Goal: Complete application form: Complete application form

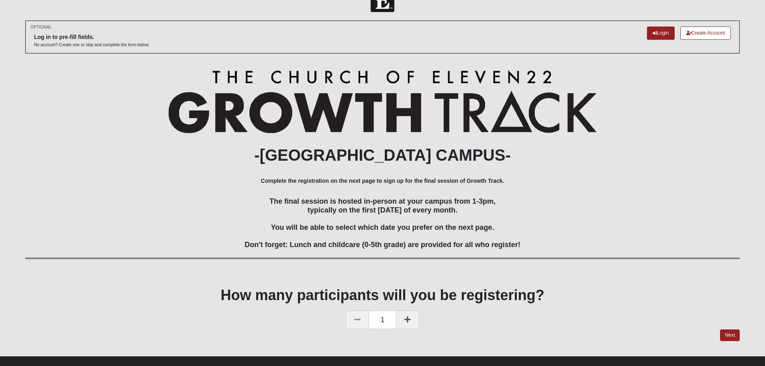
scroll to position [33, 0]
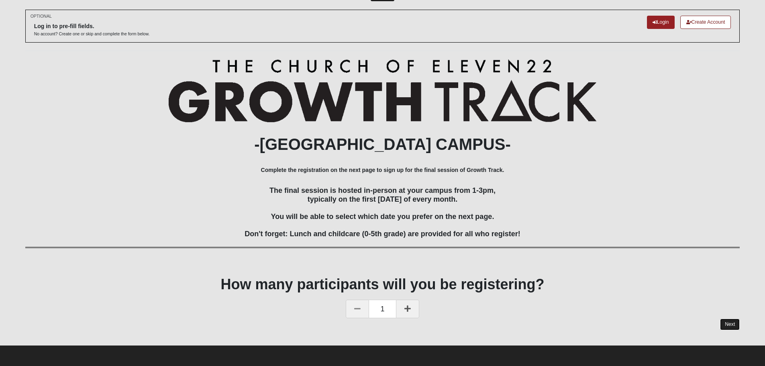
click at [723, 323] on link "Next" at bounding box center [730, 325] width 20 height 12
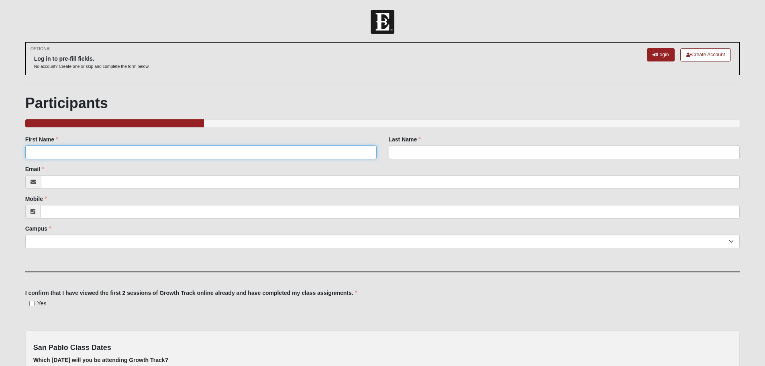
click at [112, 154] on input "First Name" at bounding box center [200, 152] width 351 height 14
type input "JJ"
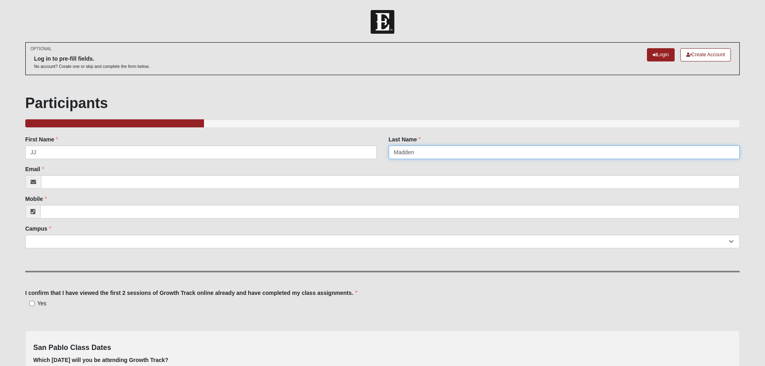
type input "Madden"
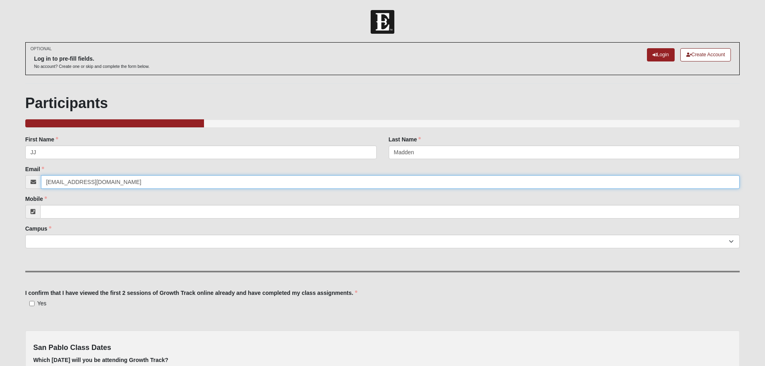
type input "[EMAIL_ADDRESS][DOMAIN_NAME]"
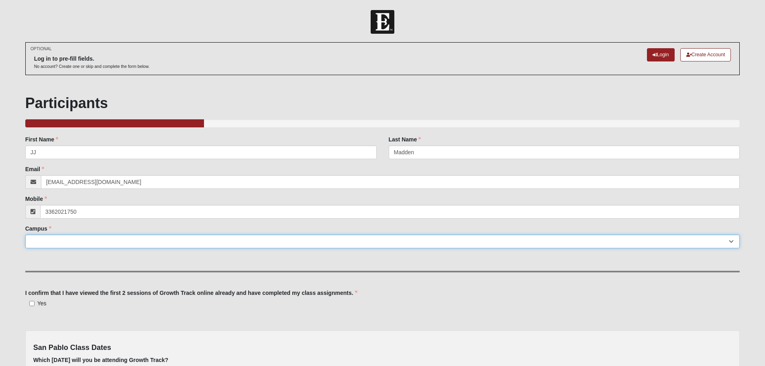
type input "[PHONE_NUMBER]"
click at [63, 239] on select "Arlington Baymeadows Eleven22 Online [PERSON_NAME][GEOGRAPHIC_DATA] Jesup [GEOG…" at bounding box center [382, 242] width 715 height 14
select select "3"
click at [25, 235] on select "Arlington Baymeadows Eleven22 Online [PERSON_NAME][GEOGRAPHIC_DATA] Jesup [GEOG…" at bounding box center [382, 242] width 715 height 14
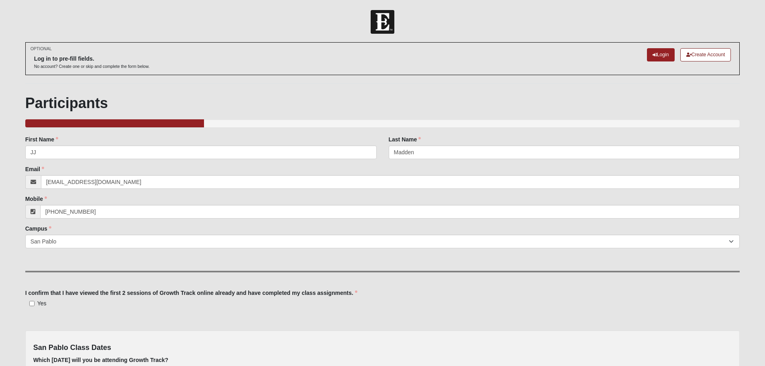
click at [75, 309] on div "Family Member to Register First Name JJ First Name is required. Last Name [PERS…" at bounding box center [382, 264] width 715 height 258
click at [33, 302] on input "Yes" at bounding box center [31, 303] width 5 height 5
checkbox input "true"
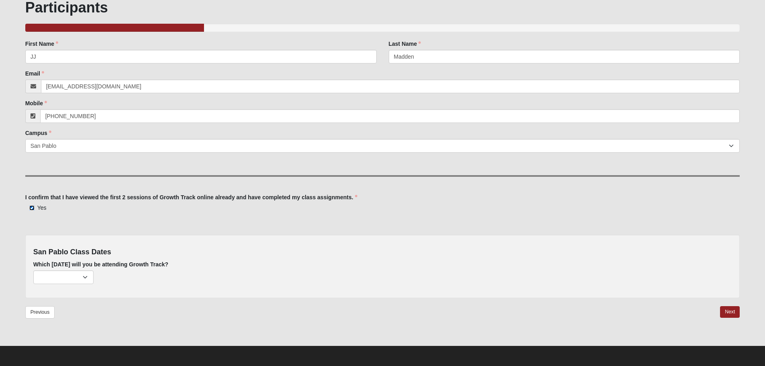
scroll to position [96, 0]
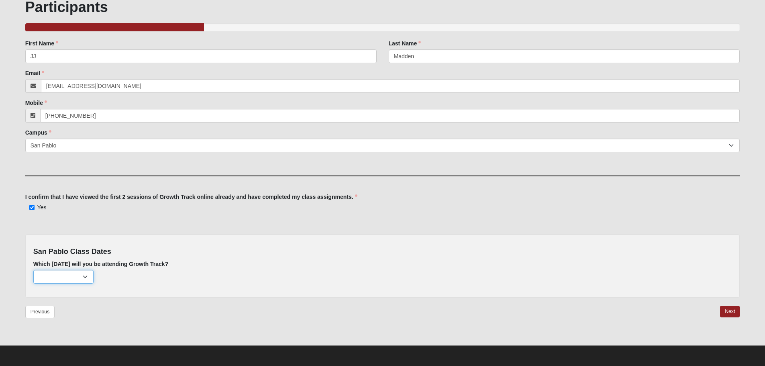
click at [71, 276] on select "[DATE] (163 remaining) [DATE] (207 remaining) [DATE] (220 remaining) [DATE] (22…" at bounding box center [63, 277] width 60 height 14
select select "714"
click at [33, 270] on select "[DATE] (163 remaining) [DATE] (207 remaining) [DATE] (220 remaining) [DATE] (22…" at bounding box center [63, 277] width 60 height 14
click at [89, 274] on select "[DATE] (163 remaining) [DATE] (207 remaining) [DATE] (220 remaining) [DATE] (22…" at bounding box center [63, 277] width 60 height 14
click at [33, 270] on select "[DATE] (163 remaining) [DATE] (207 remaining) [DATE] (220 remaining) [DATE] (22…" at bounding box center [63, 277] width 60 height 14
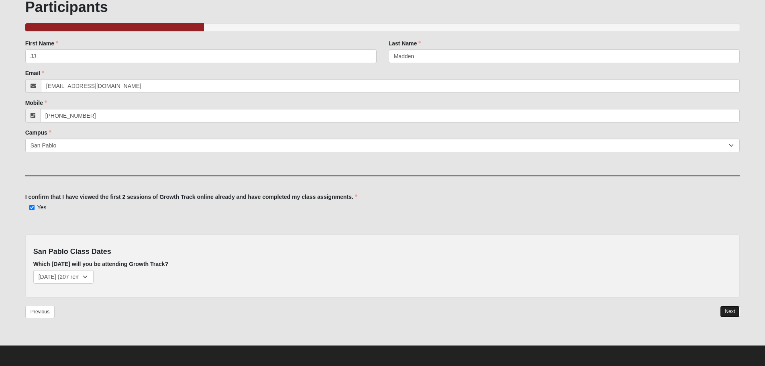
click at [726, 310] on link "Next" at bounding box center [730, 312] width 20 height 12
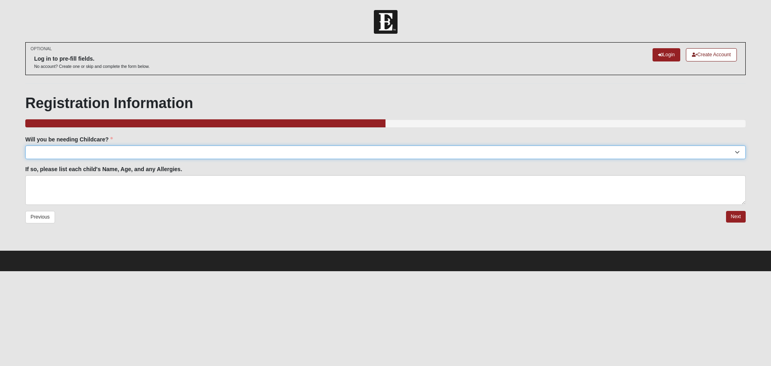
click at [115, 148] on select "Yes No" at bounding box center [385, 152] width 721 height 14
select select "No"
click at [25, 145] on select "Yes No" at bounding box center [385, 152] width 721 height 14
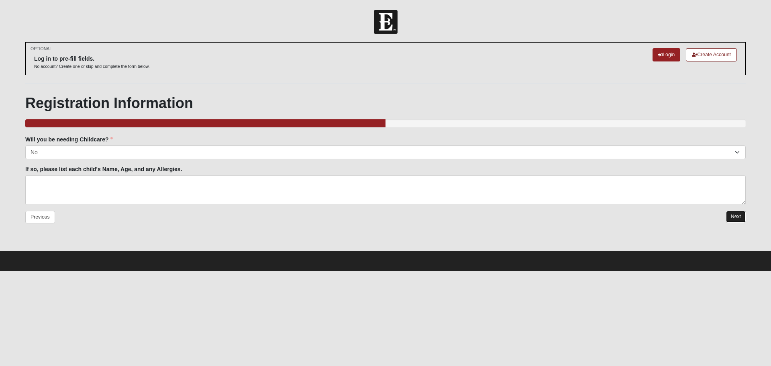
click at [740, 214] on link "Next" at bounding box center [736, 217] width 20 height 12
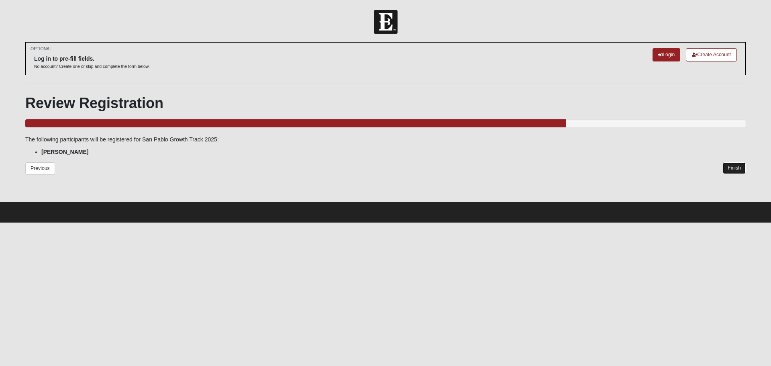
click at [731, 167] on link "Finish" at bounding box center [734, 168] width 23 height 12
